Goal: Information Seeking & Learning: Learn about a topic

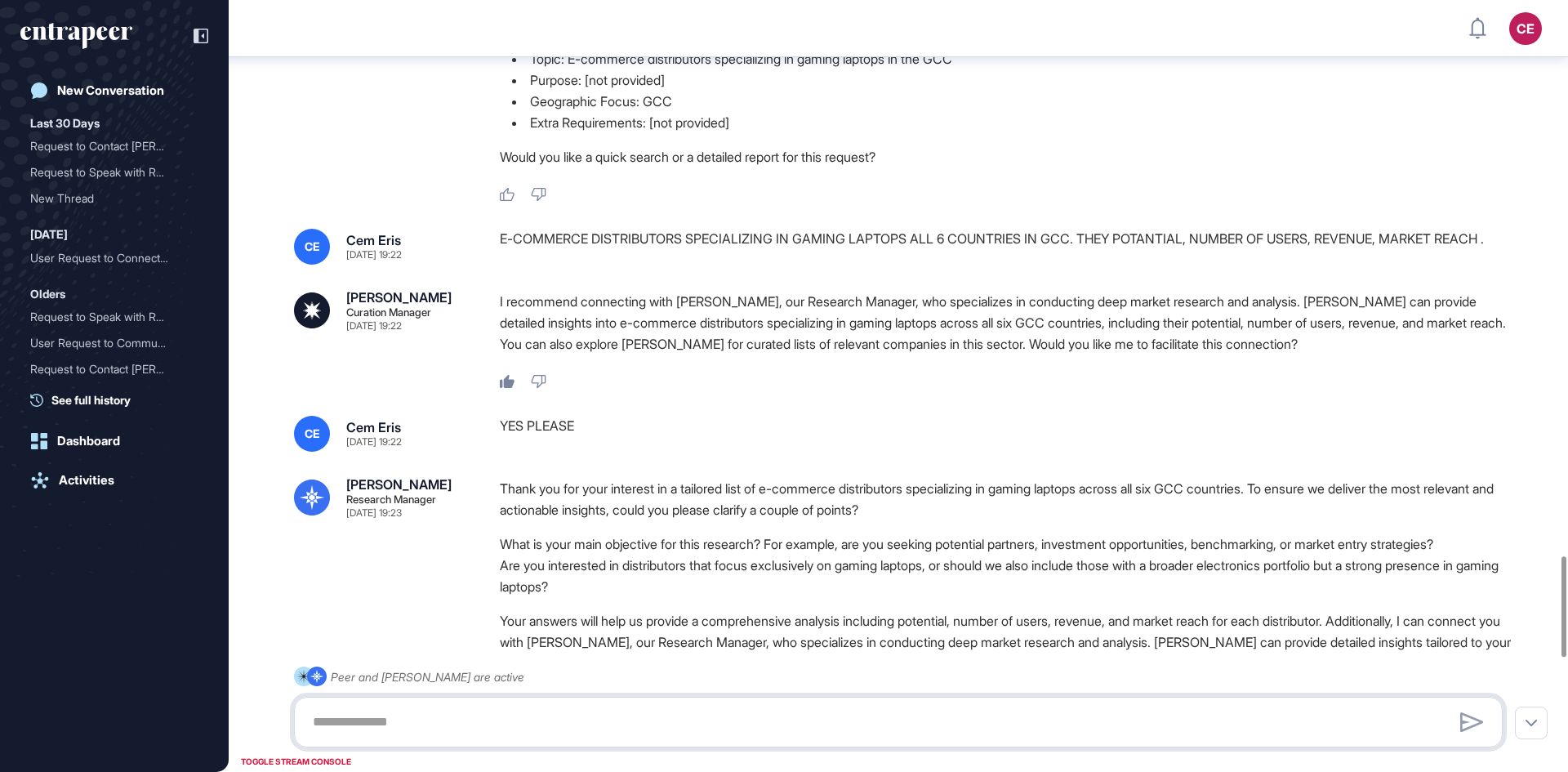
scroll to position [4337, 0]
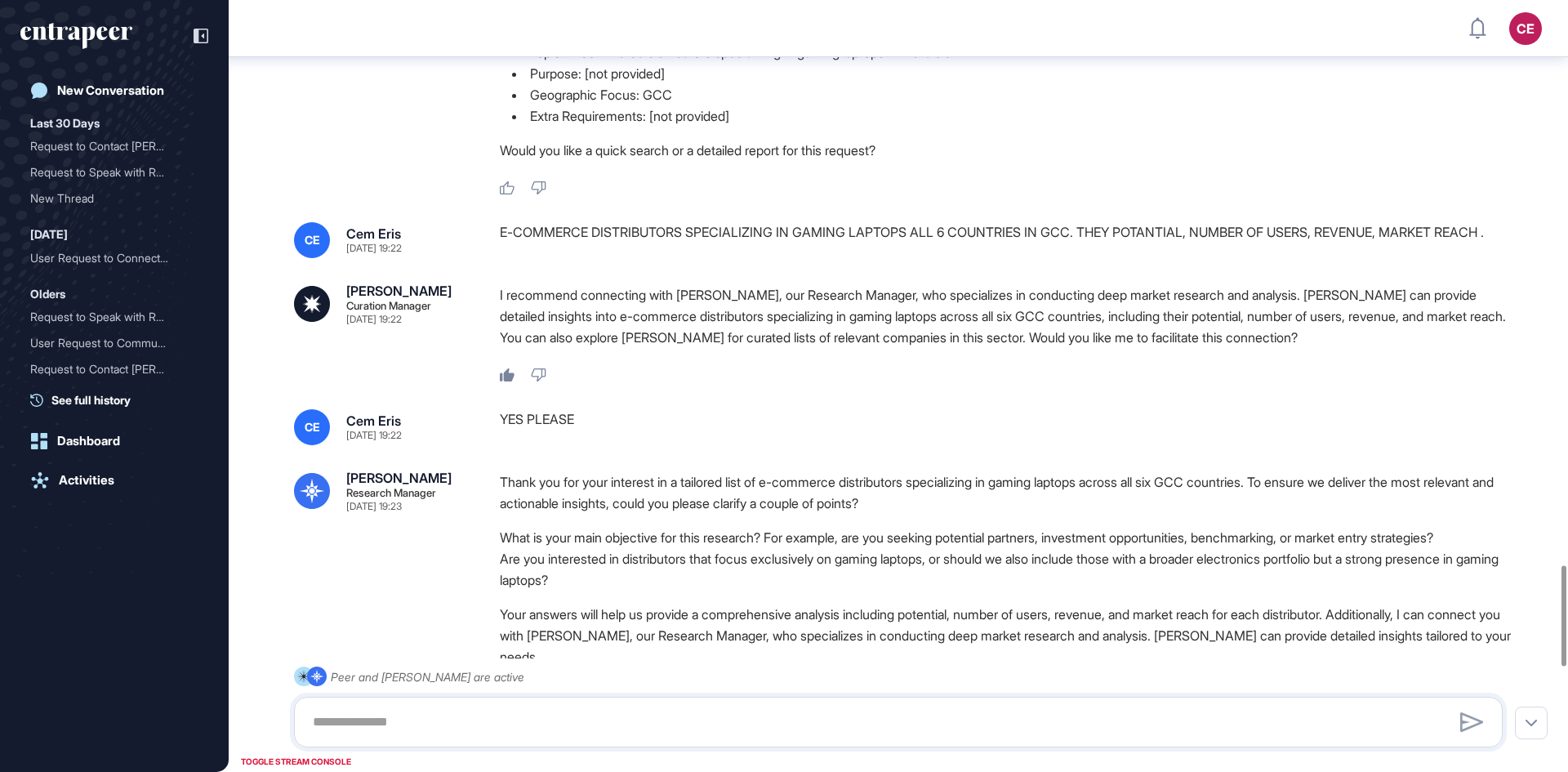
click at [1060, 640] on div "Thank you for your interest in a tailored list of e-commerce distributors speci…" at bounding box center [1008, 573] width 1016 height 204
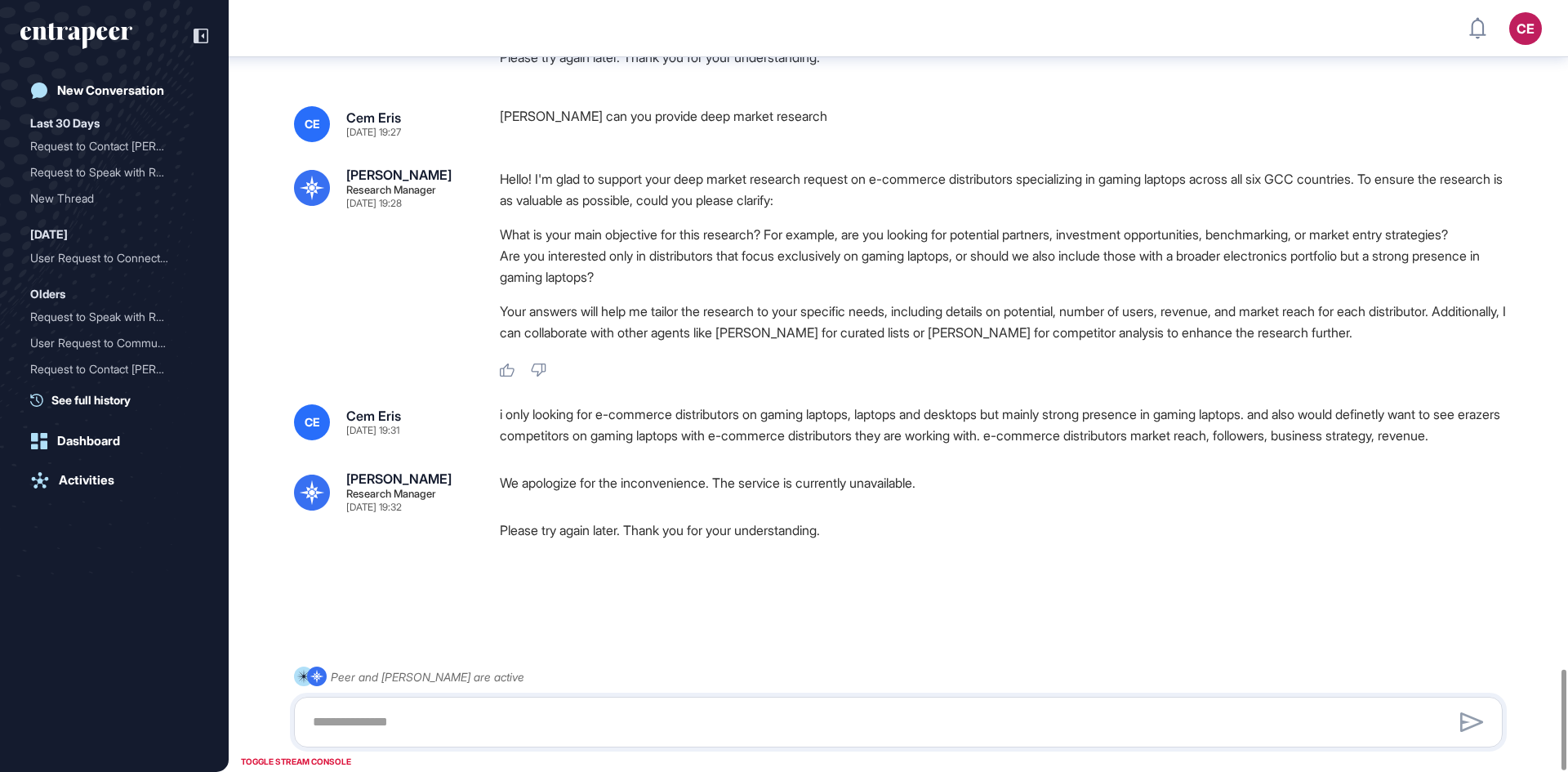
scroll to position [5138, 0]
click at [1014, 594] on div at bounding box center [898, 612] width 1209 height 65
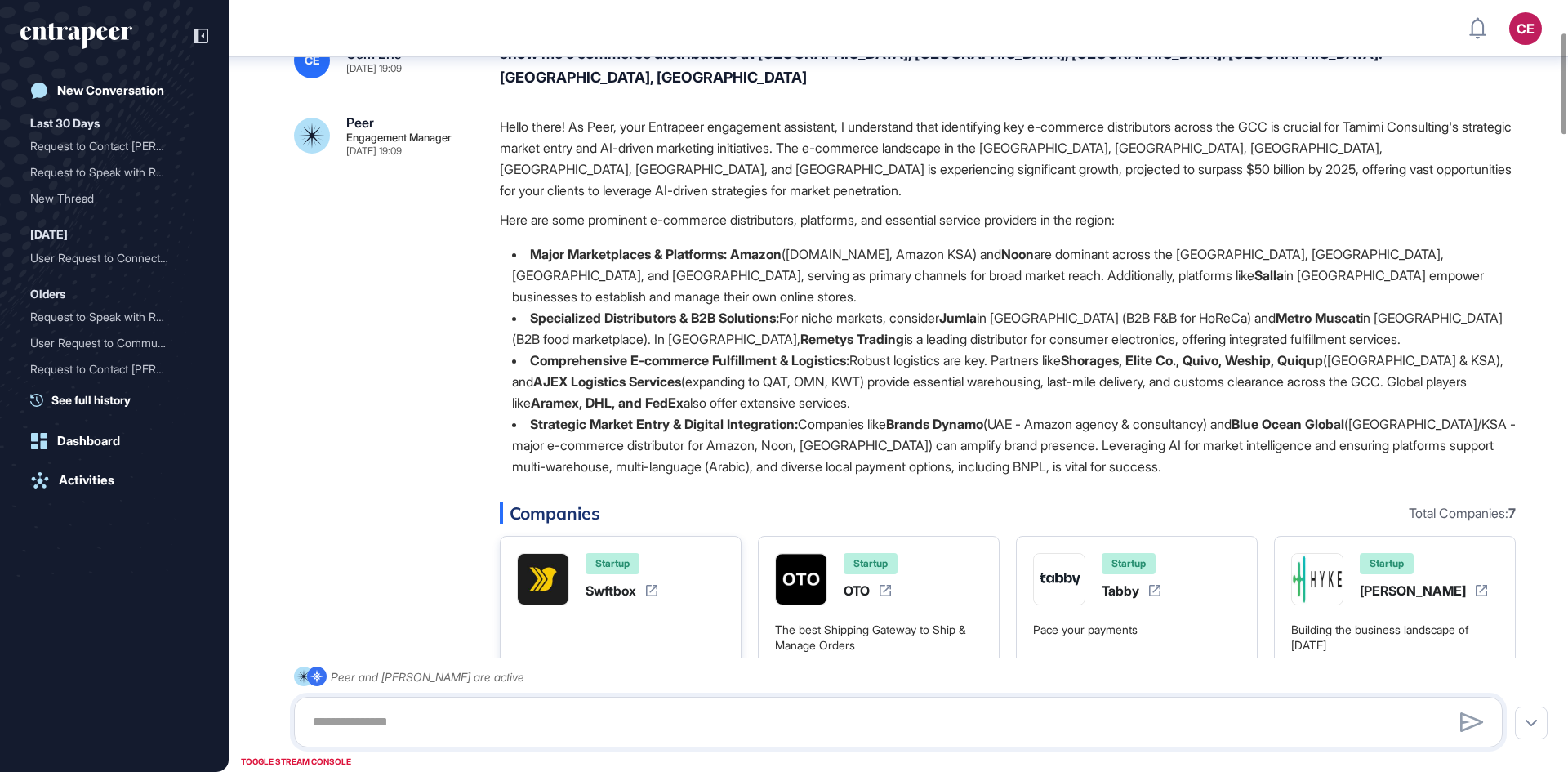
scroll to position [8, 0]
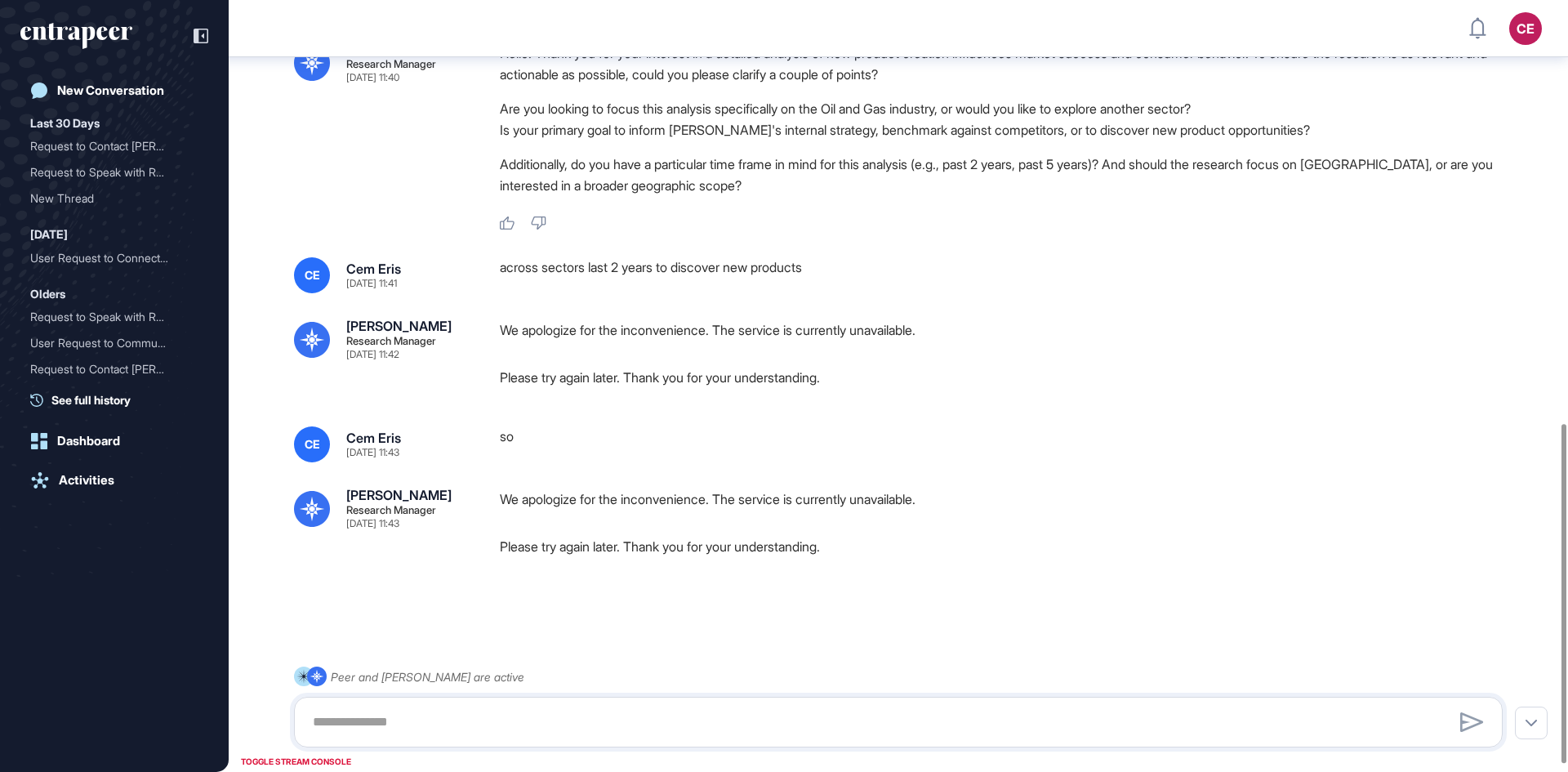
scroll to position [977, 0]
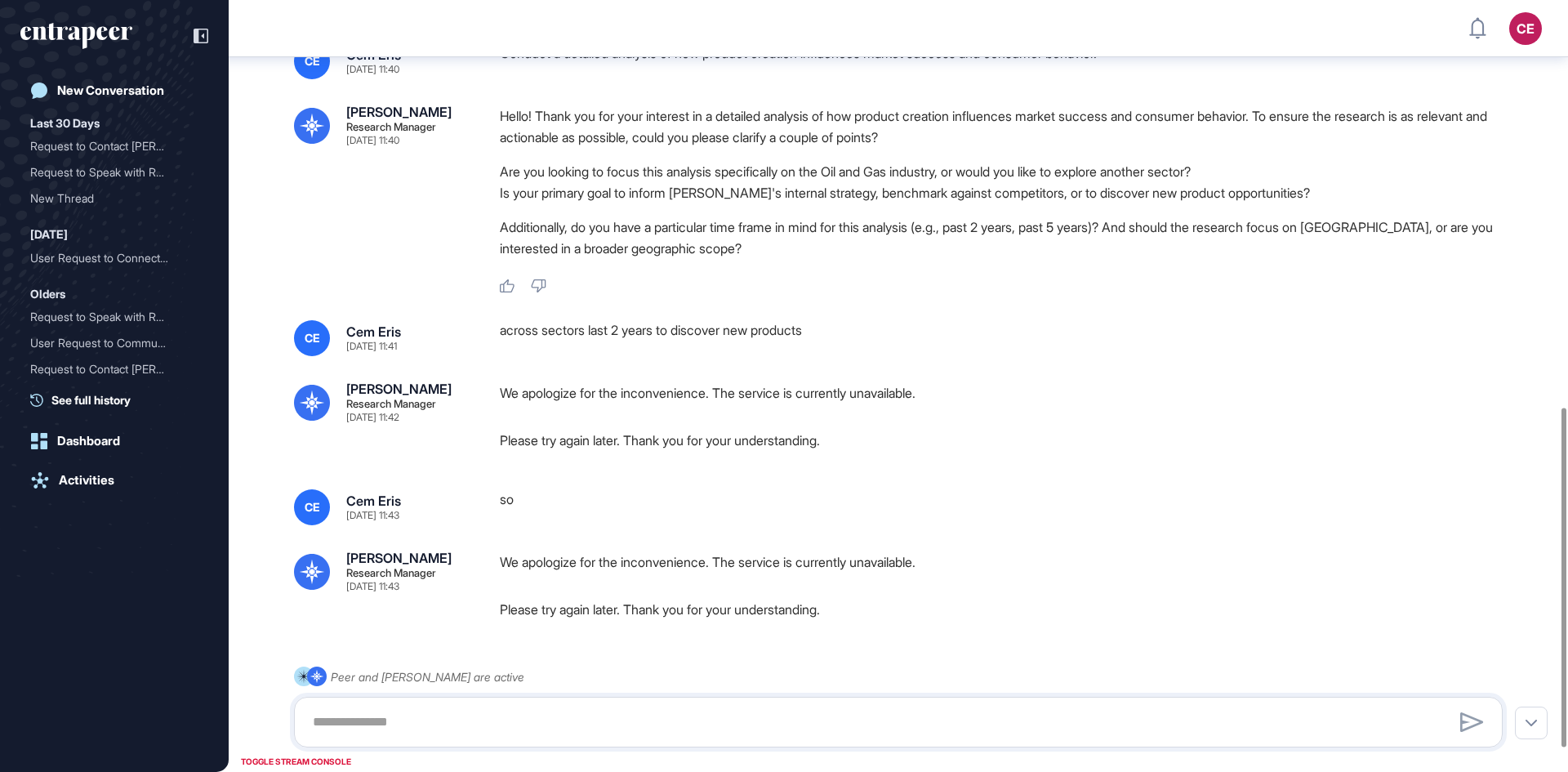
scroll to position [895, 0]
